Goal: Transaction & Acquisition: Purchase product/service

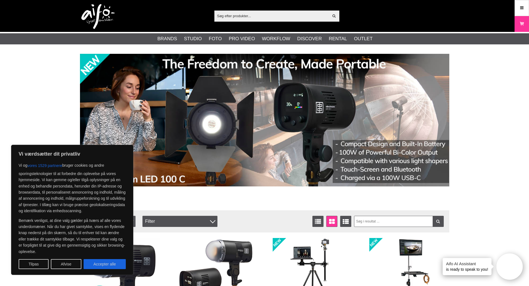
drag, startPoint x: 113, startPoint y: 265, endPoint x: 118, endPoint y: 256, distance: 10.2
click at [113, 265] on button "Accepter alle" at bounding box center [105, 265] width 42 height 10
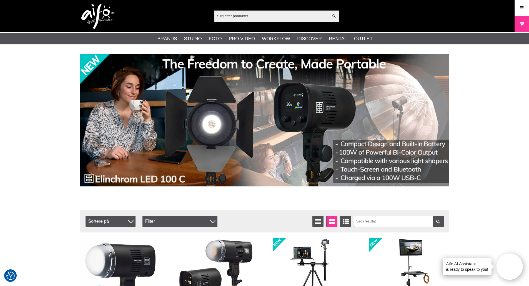
checkbox input "true"
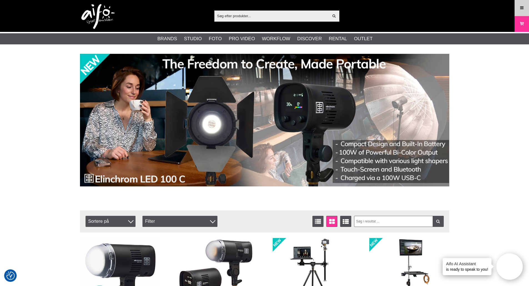
click at [527, 6] on link "Meny" at bounding box center [522, 7] width 14 height 13
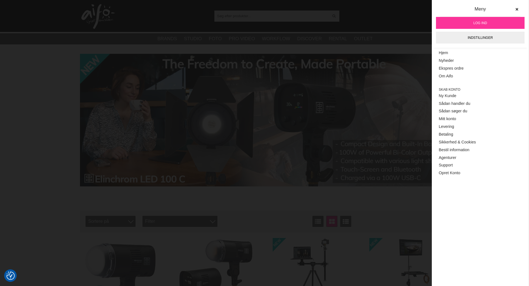
click at [493, 24] on link "Log ind" at bounding box center [480, 23] width 89 height 12
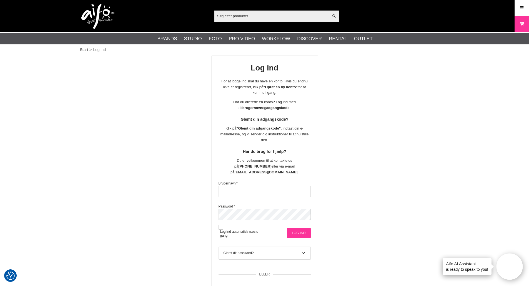
type input "SvHenrik"
click at [299, 228] on input "Log ind" at bounding box center [299, 233] width 24 height 10
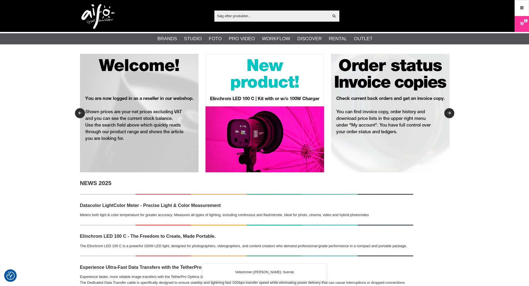
click at [279, 17] on input "text" at bounding box center [271, 16] width 115 height 8
paste input "BRON FLASH TUBE 400/800 J STANDARD F. [GEOGRAPHIC_DATA]"
type input "BRON FLASH TUBE 400/800 J STANDARD F. [GEOGRAPHIC_DATA]"
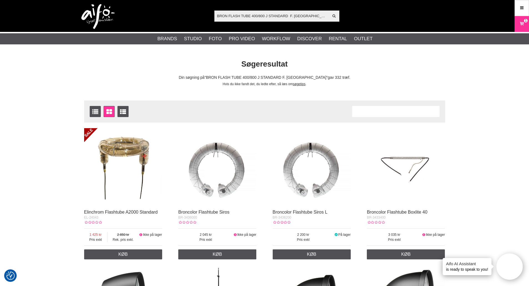
click at [234, 176] on img at bounding box center [217, 167] width 78 height 78
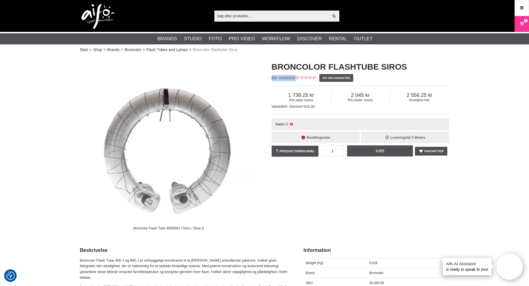
drag, startPoint x: 296, startPoint y: 78, endPoint x: 271, endPoint y: 78, distance: 25.0
click at [271, 78] on div "Broncolor Flashtube Siros BR-3436000 Giv din karakter Pris uden moms 1 738.25 P…" at bounding box center [361, 110] width 192 height 108
copy div "BR-3436000"
click at [236, 16] on input "text" at bounding box center [271, 16] width 115 height 8
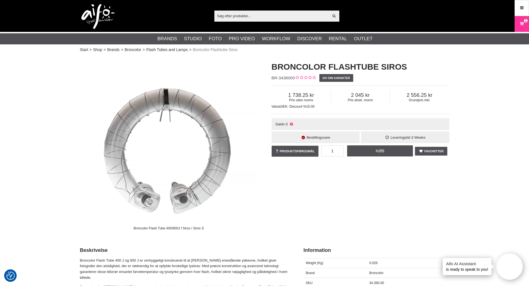
paste input "BRONCOLOR PROTECTION GLASS F. SIROS & (L)"
type input "BRONCOLOR PROTECTION GLASS F. SIROS & (L)"
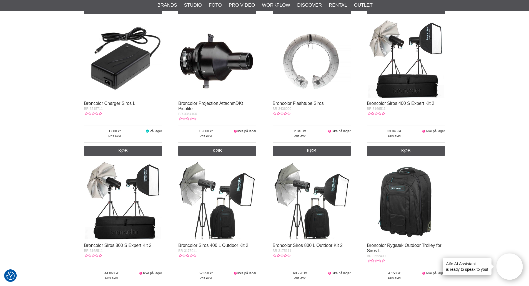
scroll to position [333, 0]
